Goal: Manage account settings

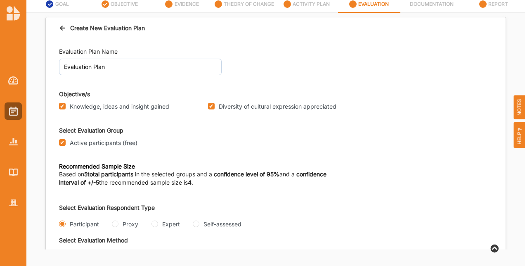
scroll to position [278, 0]
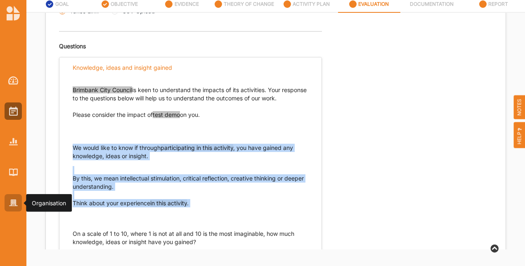
click at [8, 201] on div at bounding box center [13, 202] width 17 height 17
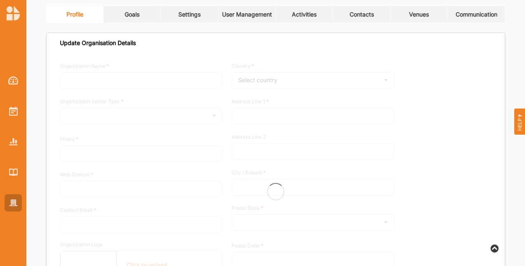
type input "Brimbank City Council"
type input "[PHONE_NUMBER]"
type input "[DOMAIN_NAME]"
type input "[EMAIL_ADDRESS][DOMAIN_NAME]"
type input "[STREET_ADDRESS]"
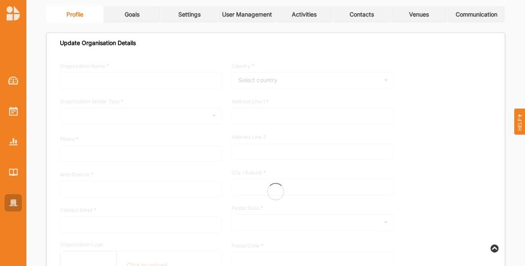
type input "Sunshine"
type input "3020"
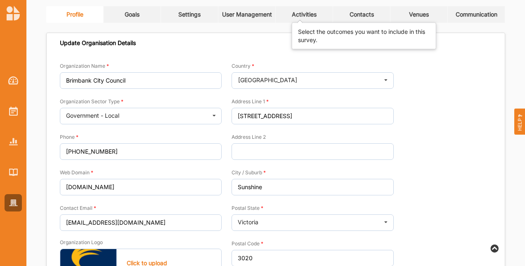
click at [308, 15] on div "Activities" at bounding box center [304, 14] width 25 height 7
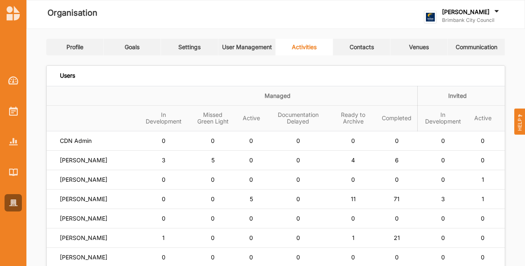
click at [474, 10] on label "[PERSON_NAME]" at bounding box center [465, 11] width 47 height 7
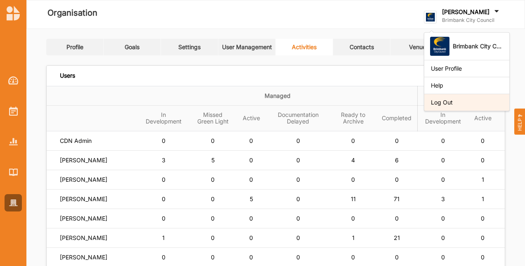
click at [476, 94] on div "Log Out" at bounding box center [466, 102] width 85 height 17
